Goal: Information Seeking & Learning: Learn about a topic

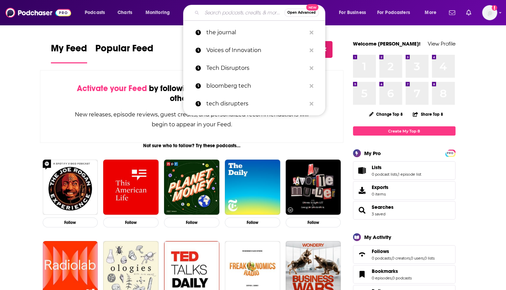
click at [207, 15] on input "Search podcasts, credits, & more..." at bounding box center [243, 12] width 82 height 11
paste input "FINTECHTALK"
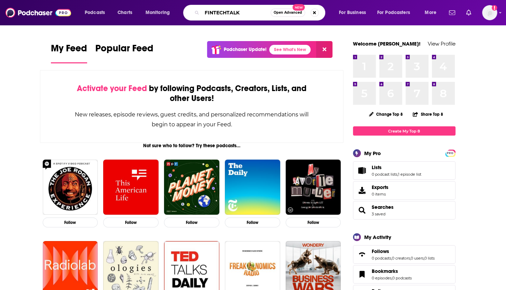
type input "FINTECHTALK"
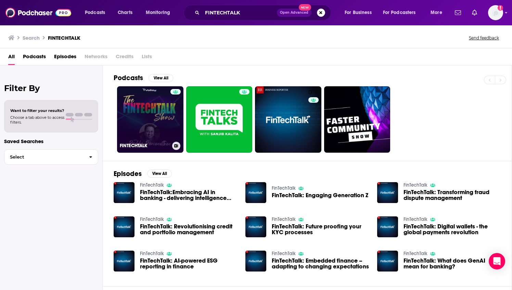
click at [151, 115] on link "FINTECHTALK" at bounding box center [150, 119] width 66 height 66
